Goal: Information Seeking & Learning: Learn about a topic

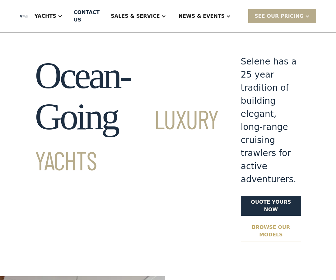
click at [241, 220] on link "Browse our models" at bounding box center [271, 230] width 60 height 21
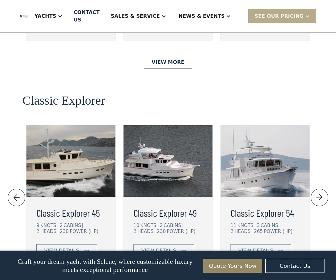
scroll to position [1355, 0]
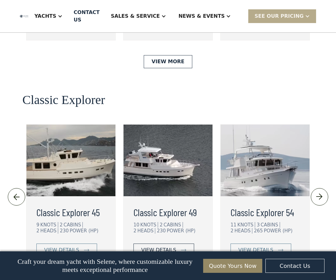
click at [160, 246] on div "view details" at bounding box center [158, 249] width 35 height 7
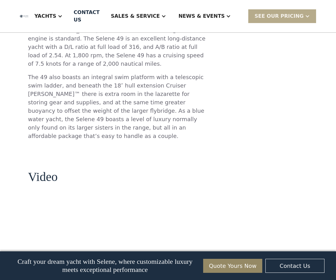
scroll to position [566, 0]
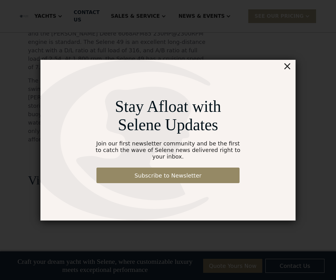
click at [290, 72] on div "×" at bounding box center [287, 66] width 9 height 12
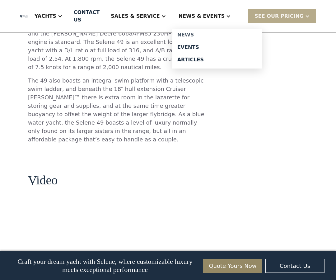
click at [200, 31] on link "News" at bounding box center [217, 35] width 90 height 12
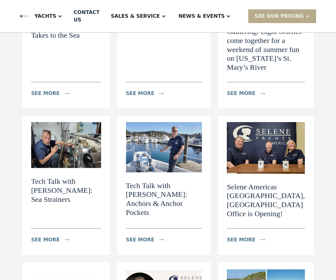
scroll to position [149, 0]
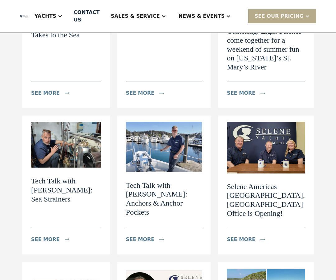
click at [57, 180] on h2 "Tech Talk with Dylan: Sea Strainers" at bounding box center [66, 189] width 70 height 27
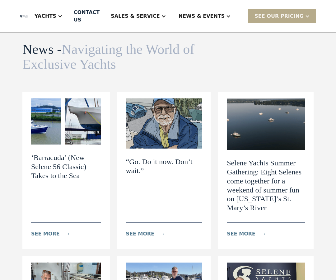
scroll to position [0, 0]
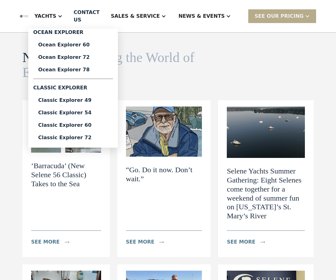
click at [56, 14] on div "Yachts" at bounding box center [46, 15] width 22 height 7
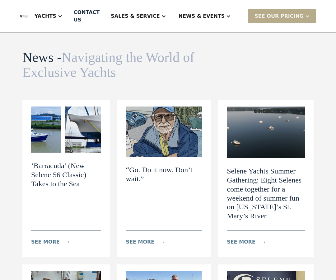
click at [28, 15] on img at bounding box center [24, 16] width 8 height 3
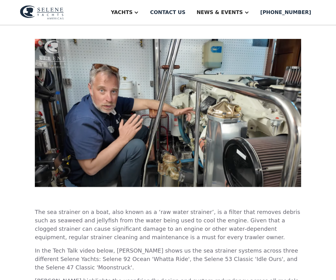
scroll to position [157, 0]
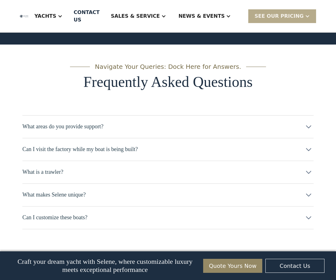
scroll to position [2926, 0]
click at [165, 183] on div "What makes Selene unique?" at bounding box center [167, 194] width 291 height 23
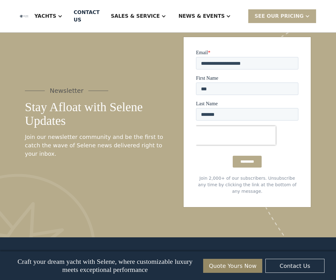
scroll to position [3199, 0]
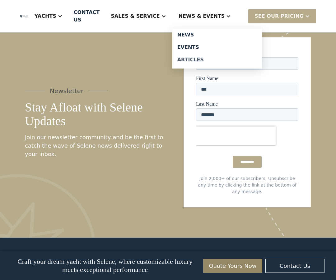
click at [203, 63] on link "Articles" at bounding box center [217, 59] width 90 height 12
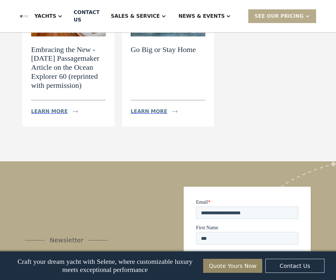
scroll to position [272, 0]
